Goal: Task Accomplishment & Management: Complete application form

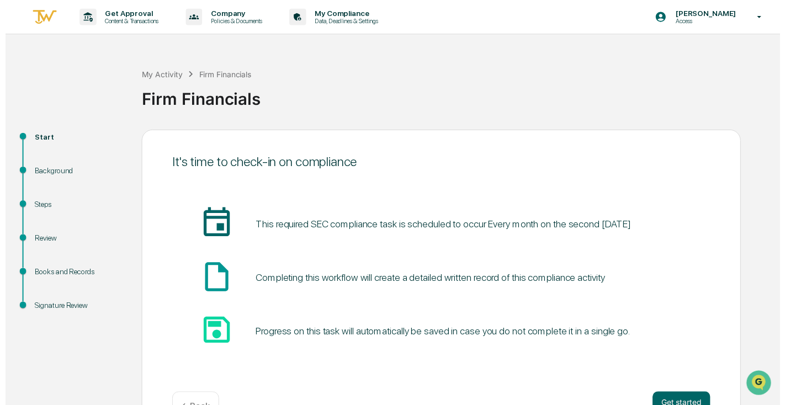
scroll to position [34, 0]
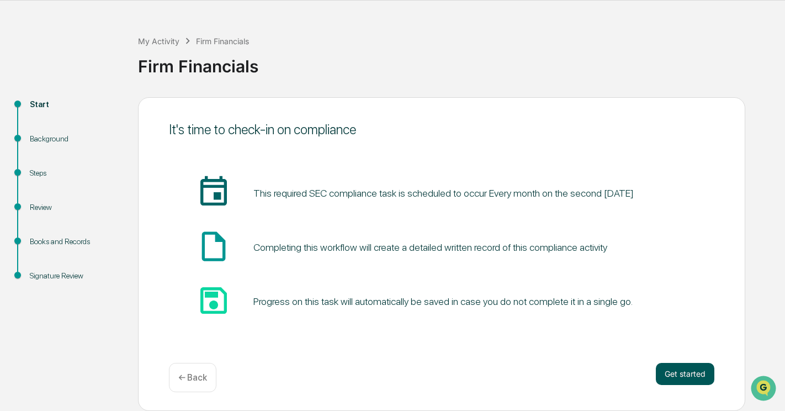
click at [684, 368] on button "Get started" at bounding box center [685, 374] width 59 height 22
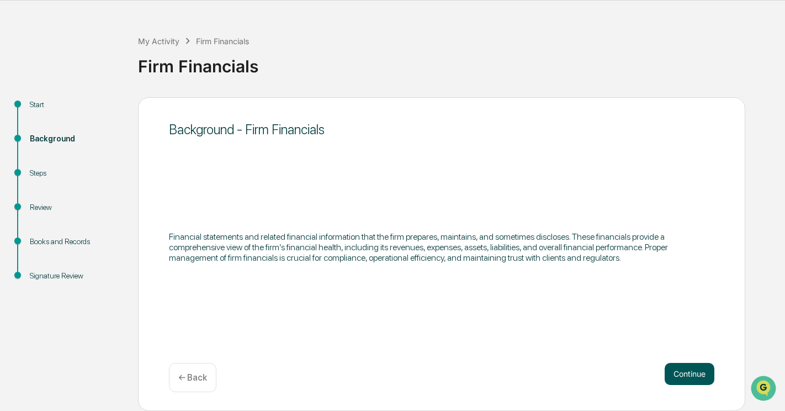
click at [683, 367] on button "Continue" at bounding box center [690, 374] width 50 height 22
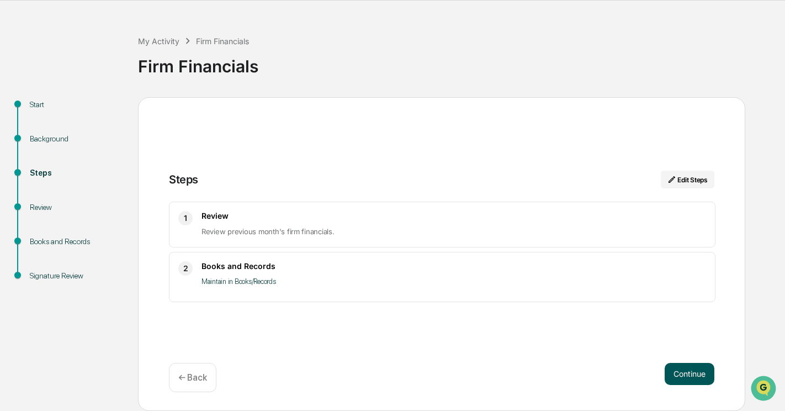
click at [685, 369] on button "Continue" at bounding box center [690, 374] width 50 height 22
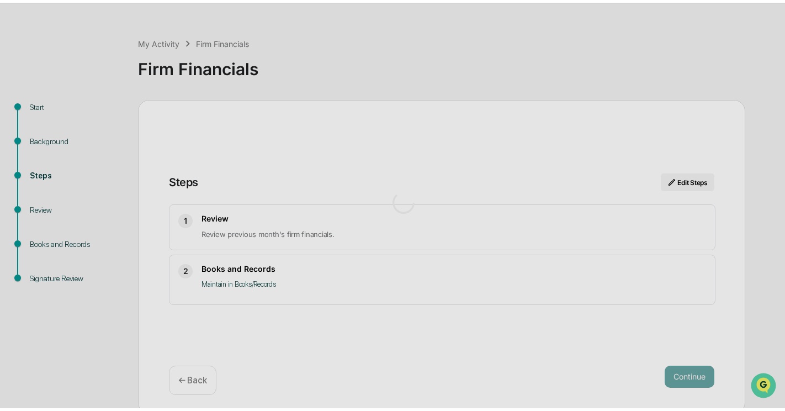
scroll to position [8, 0]
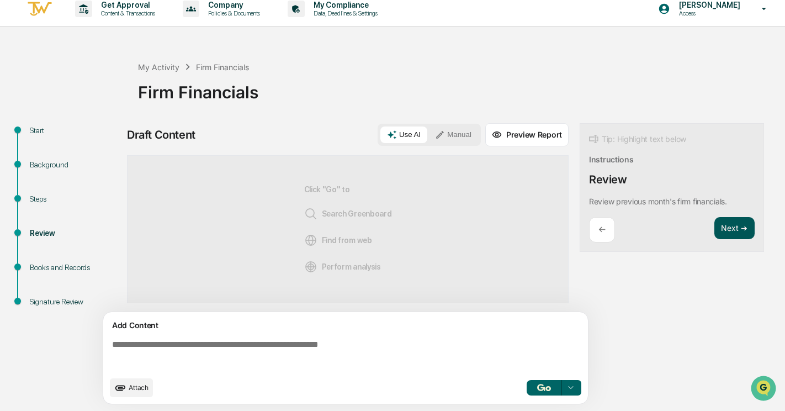
click at [729, 229] on button "Next ➔" at bounding box center [734, 228] width 40 height 23
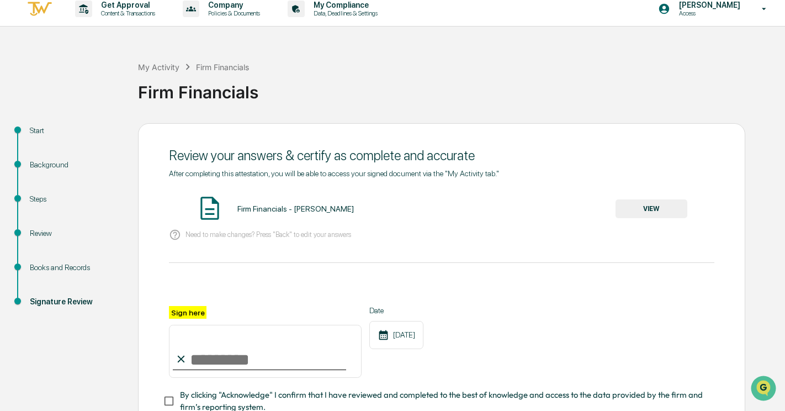
click at [660, 210] on button "VIEW" at bounding box center [651, 208] width 72 height 19
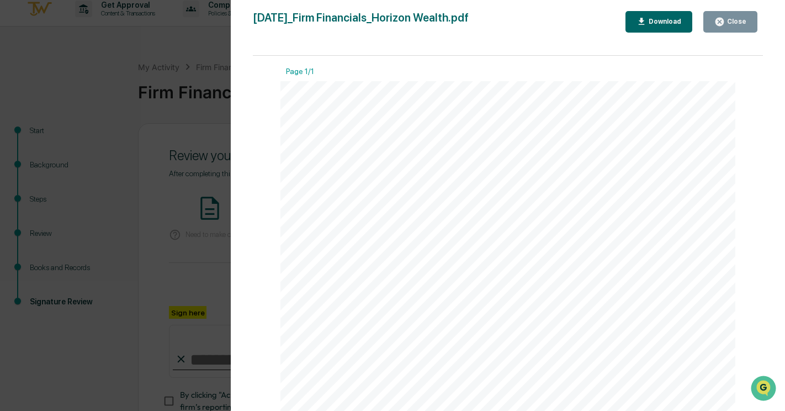
click at [724, 19] on icon "button" at bounding box center [719, 22] width 8 height 8
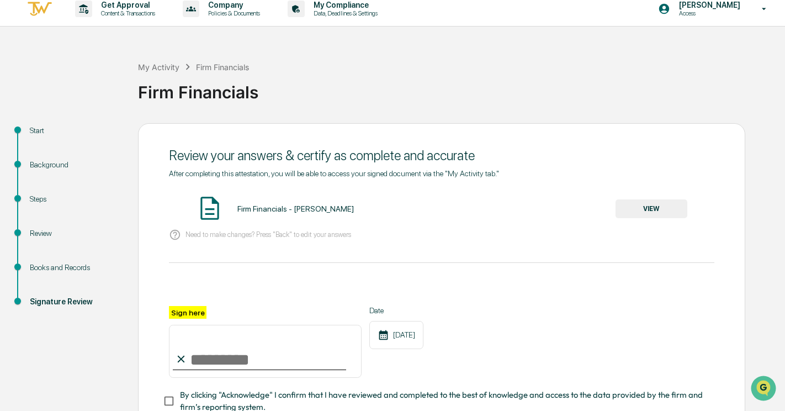
click at [195, 364] on input "Sign here" at bounding box center [265, 351] width 193 height 53
type input "**********"
click at [369, 267] on div "**********" at bounding box center [441, 291] width 545 height 245
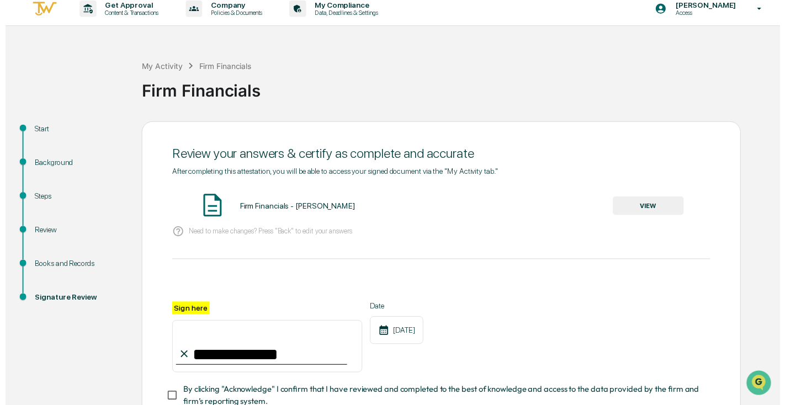
scroll to position [91, 0]
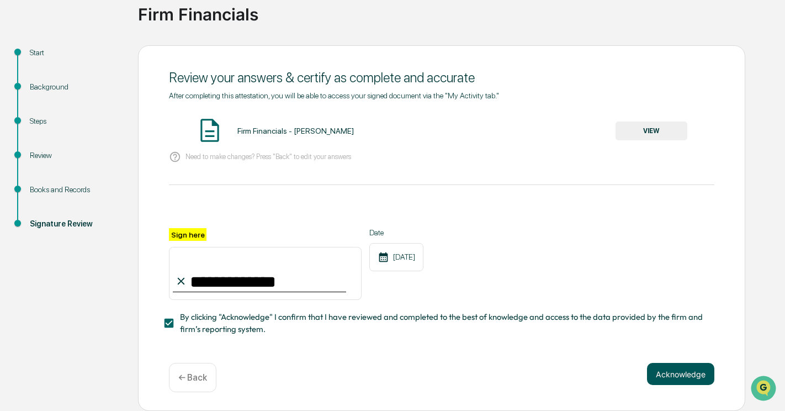
click at [675, 367] on button "Acknowledge" at bounding box center [680, 374] width 67 height 22
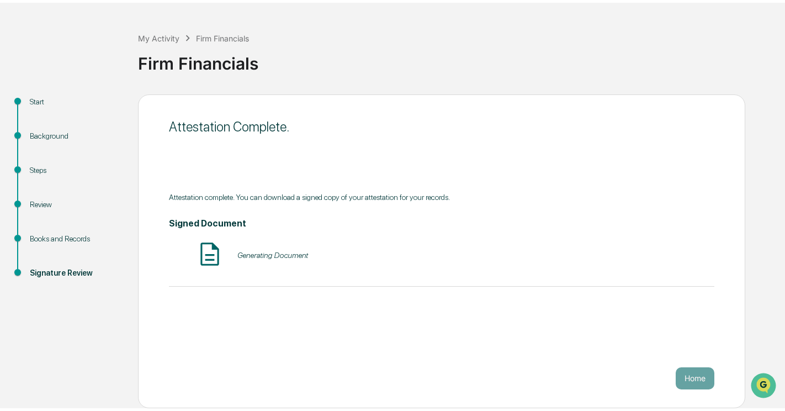
scroll to position [34, 0]
